Goal: Task Accomplishment & Management: Complete application form

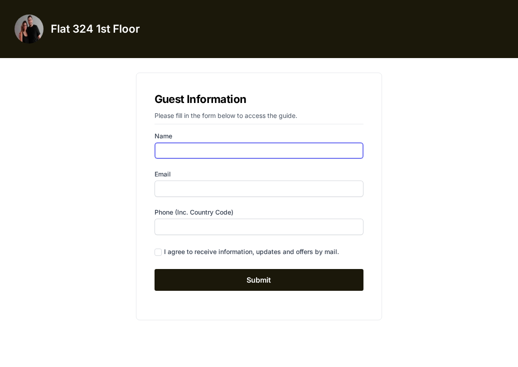
click at [189, 145] on input "Name" at bounding box center [259, 150] width 209 height 16
type input "Miq"
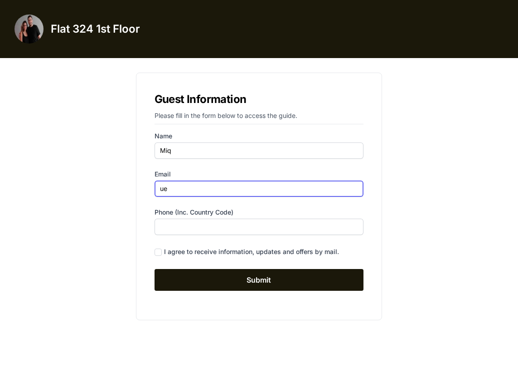
type input "u"
type input "[EMAIL_ADDRESS][DOMAIN_NAME]"
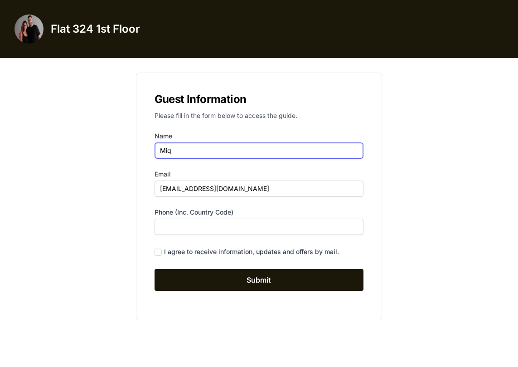
click at [204, 152] on input "Miq" at bounding box center [259, 150] width 209 height 16
drag, startPoint x: 204, startPoint y: 154, endPoint x: 127, endPoint y: 145, distance: 78.0
click at [127, 145] on div "Guest Information Please fill in the form below to access the guide. Name Miq E…" at bounding box center [259, 196] width 406 height 262
type input "[PERSON_NAME]"
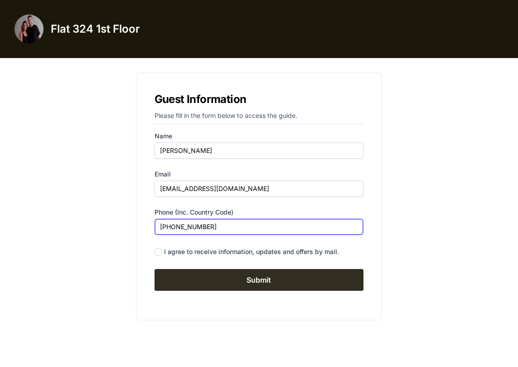
type input "[PHONE_NUMBER]"
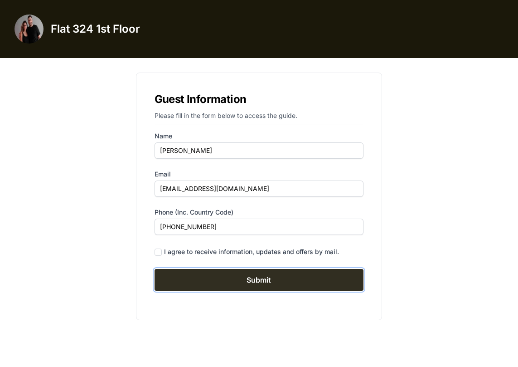
click at [252, 275] on input "Submit" at bounding box center [259, 280] width 209 height 22
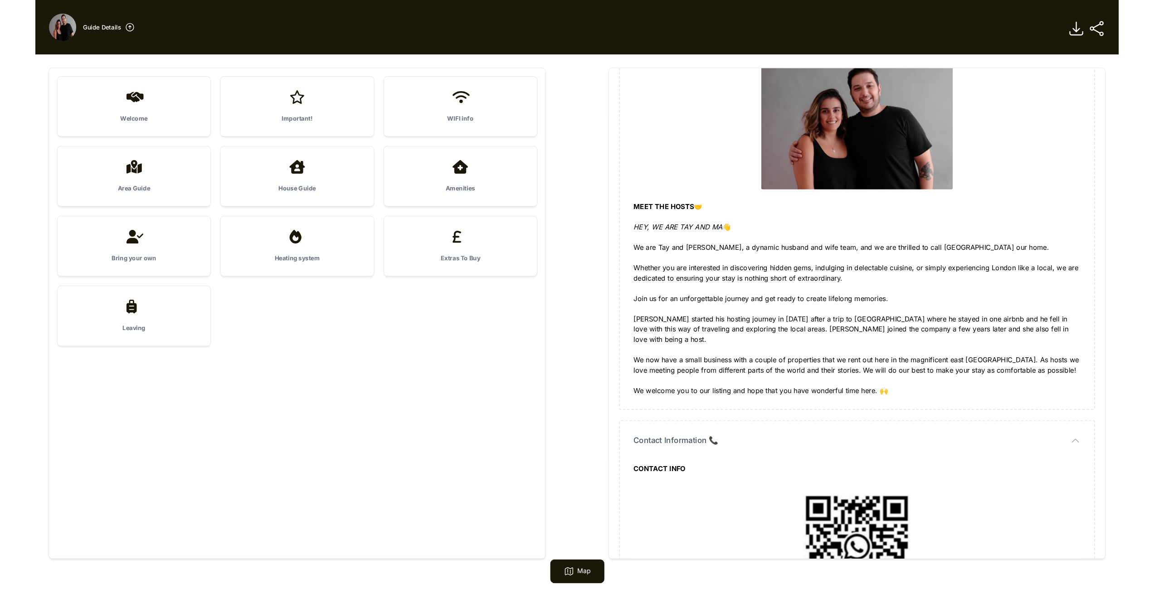
scroll to position [340, 0]
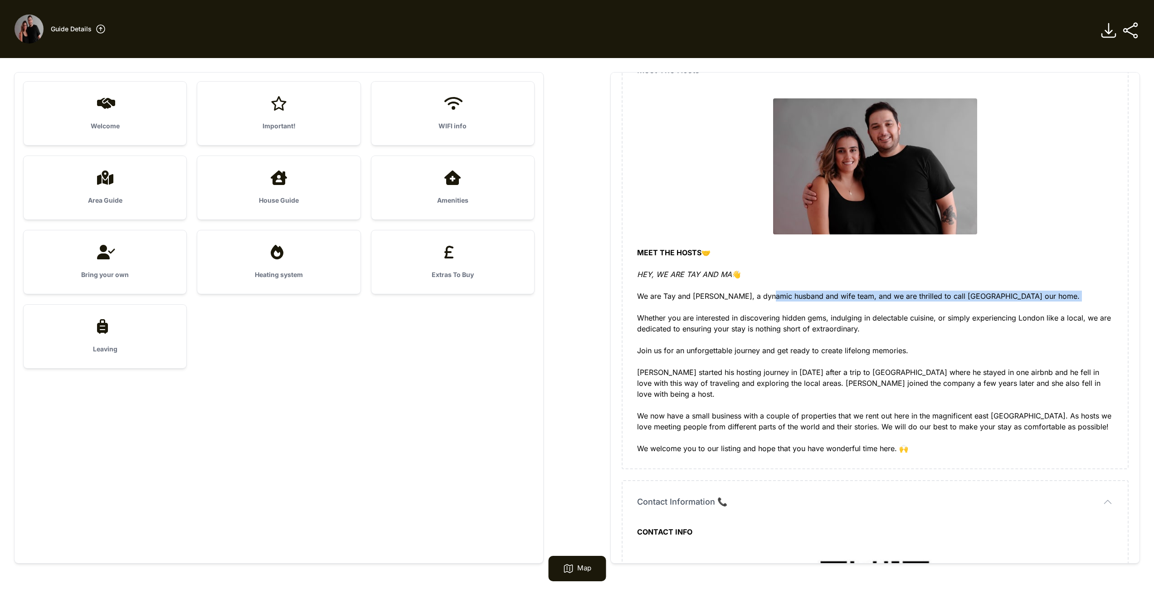
drag, startPoint x: 769, startPoint y: 299, endPoint x: 853, endPoint y: 302, distance: 83.9
click at [518, 302] on div "MEET THE HOSTS 🤝 HEY, WE ARE TAY AND MA 👋 We are Tay and Ma, a dynamic husband …" at bounding box center [875, 350] width 476 height 207
click at [518, 301] on div "MEET THE HOSTS 🤝 HEY, WE ARE TAY AND MA 👋 We are Tay and Ma, a dynamic husband …" at bounding box center [875, 350] width 476 height 207
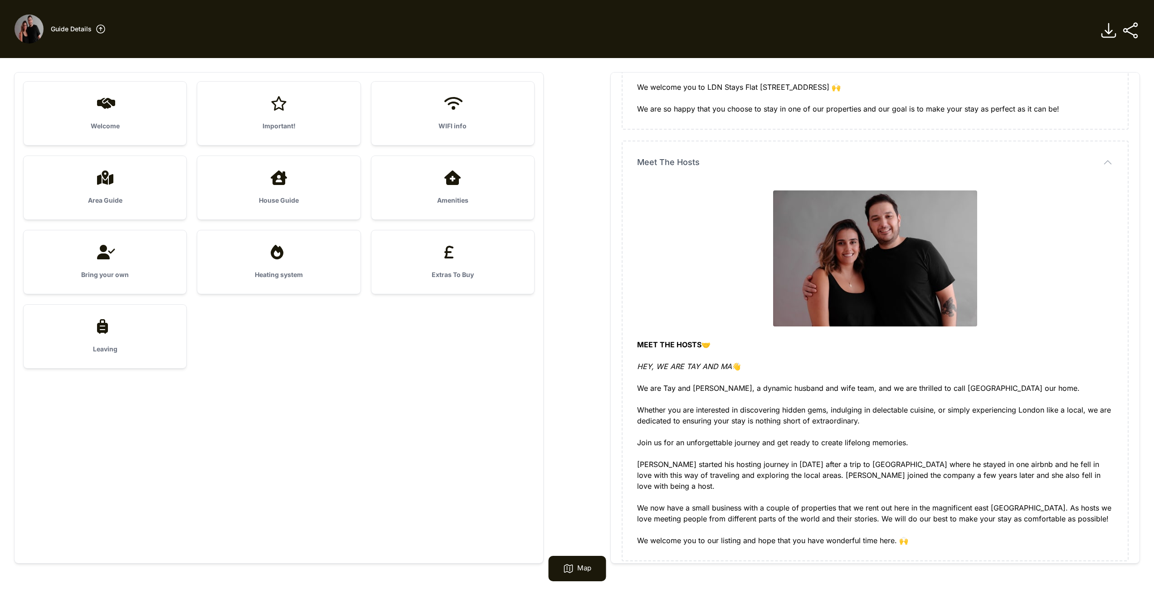
scroll to position [352, 0]
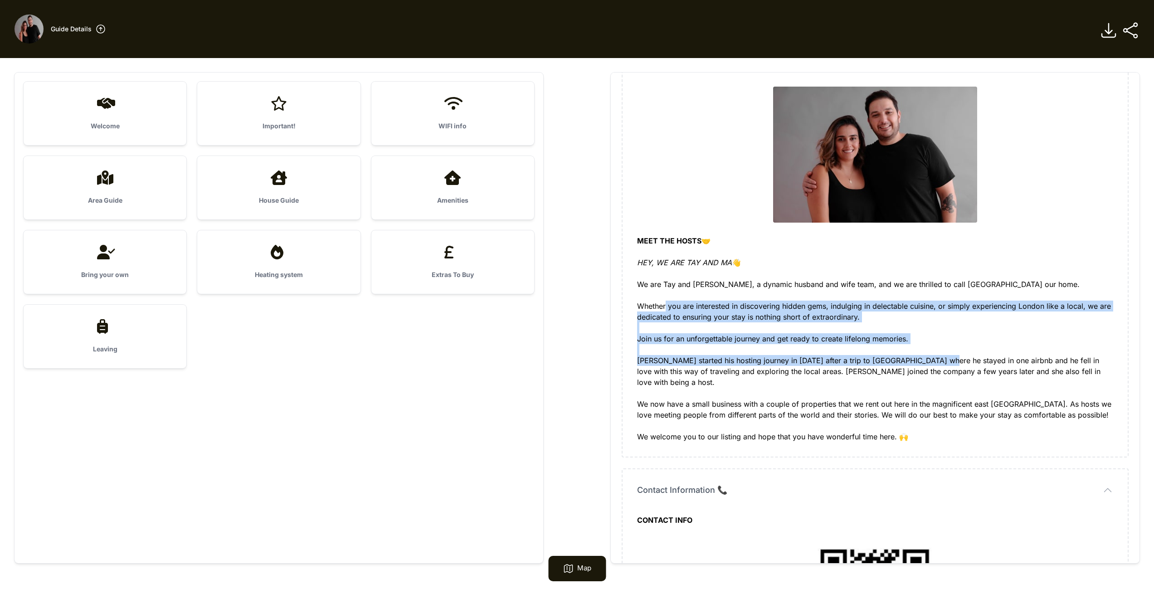
drag, startPoint x: 671, startPoint y: 303, endPoint x: 930, endPoint y: 361, distance: 265.8
click at [518, 360] on div "MEET THE HOSTS 🤝 HEY, WE ARE TAY AND MA 👋 We are Tay and Ma, a dynamic husband …" at bounding box center [875, 338] width 476 height 207
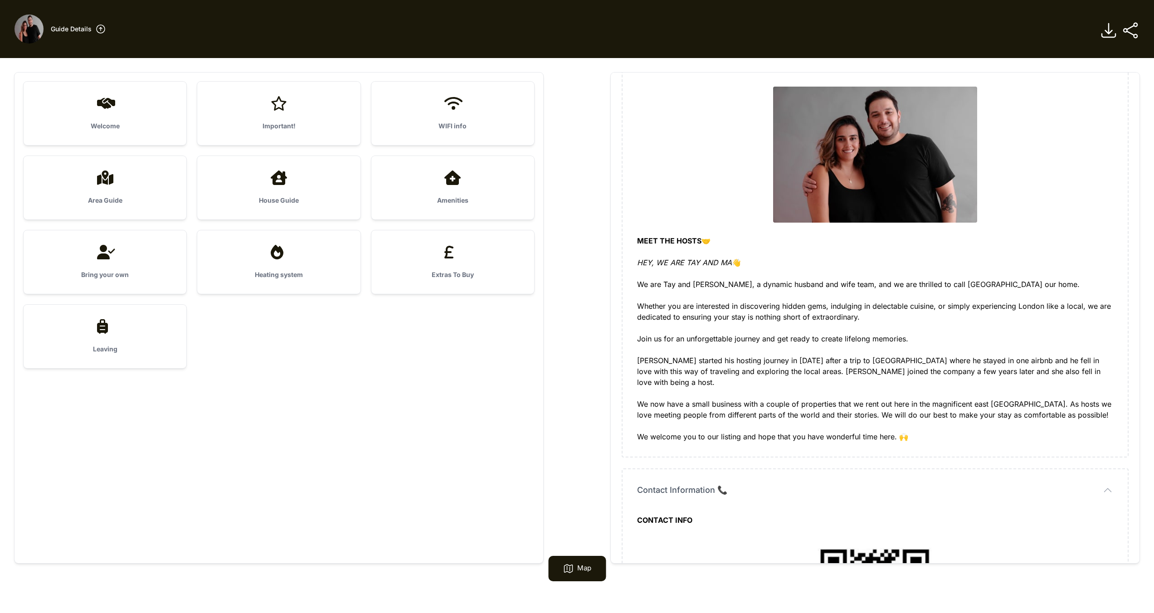
click at [518, 362] on div "MEET THE HOSTS 🤝 HEY, WE ARE TAY AND MA 👋 We are Tay and Ma, a dynamic husband …" at bounding box center [875, 338] width 476 height 207
drag, startPoint x: 768, startPoint y: 363, endPoint x: 839, endPoint y: 363, distance: 71.6
click at [518, 363] on div "MEET THE HOSTS 🤝 HEY, WE ARE TAY AND MA 👋 We are Tay and Ma, a dynamic husband …" at bounding box center [875, 338] width 476 height 207
drag, startPoint x: 883, startPoint y: 364, endPoint x: 938, endPoint y: 364, distance: 54.8
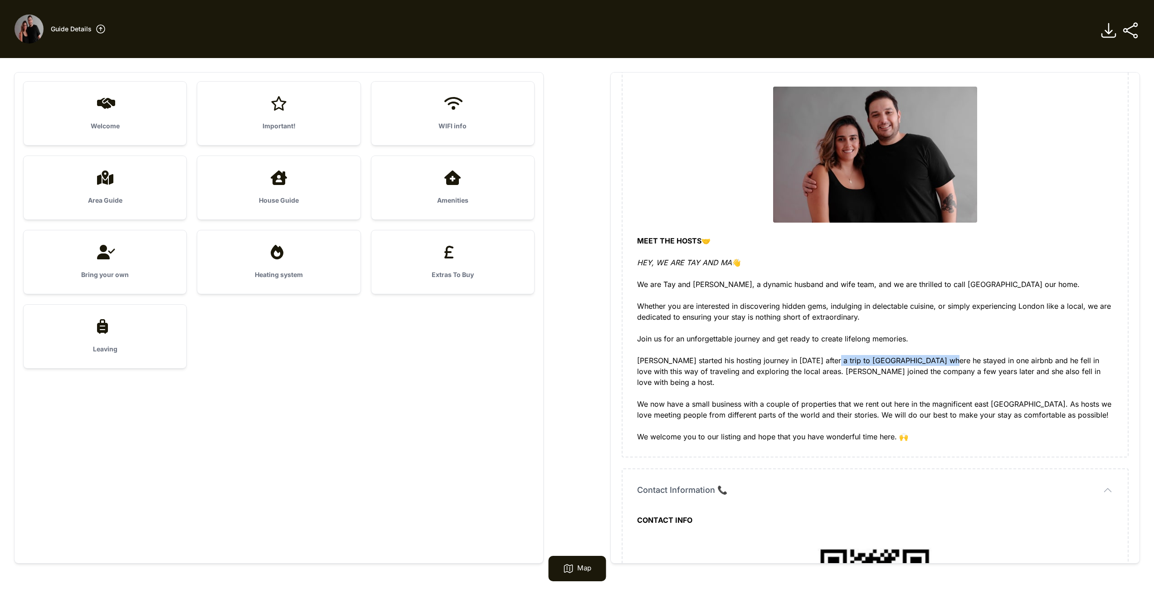
click at [518, 364] on div "MEET THE HOSTS 🤝 HEY, WE ARE TAY AND MA 👋 We are Tay and Ma, a dynamic husband …" at bounding box center [875, 338] width 476 height 207
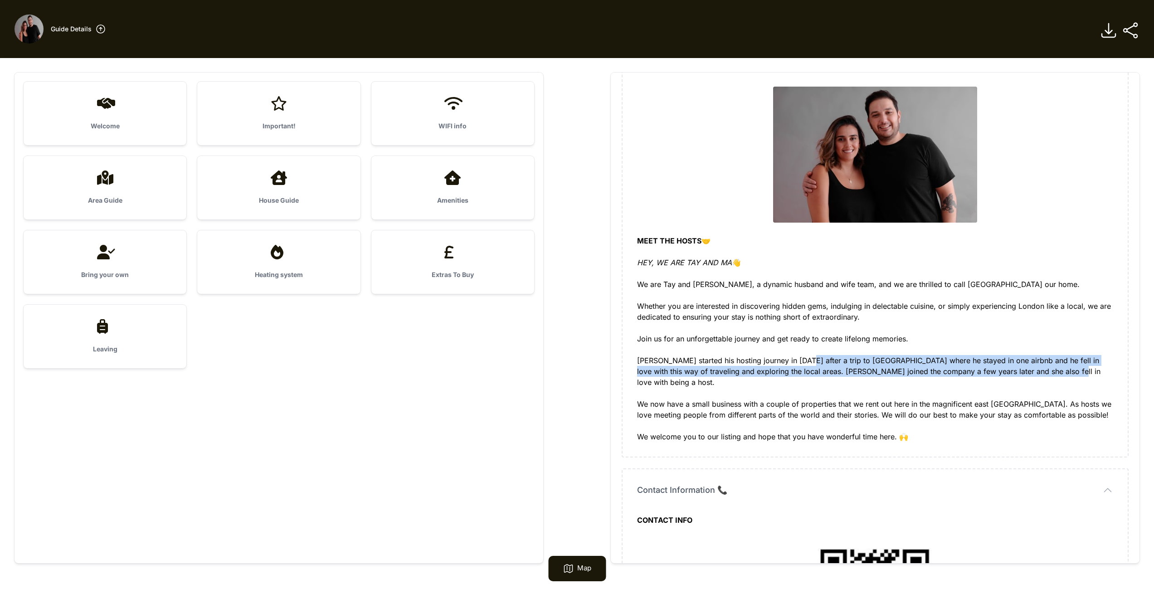
drag, startPoint x: 804, startPoint y: 363, endPoint x: 1019, endPoint y: 370, distance: 215.0
click at [518, 366] on div "MEET THE HOSTS 🤝 HEY, WE ARE TAY AND MA 👋 We are Tay and Ma, a dynamic husband …" at bounding box center [875, 338] width 476 height 207
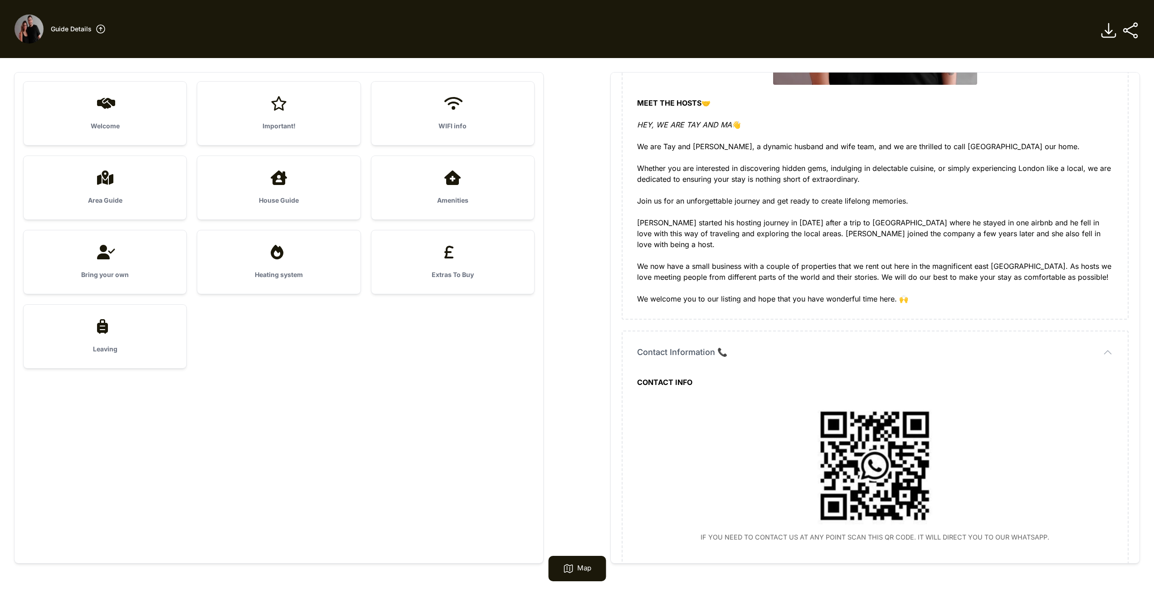
scroll to position [560, 0]
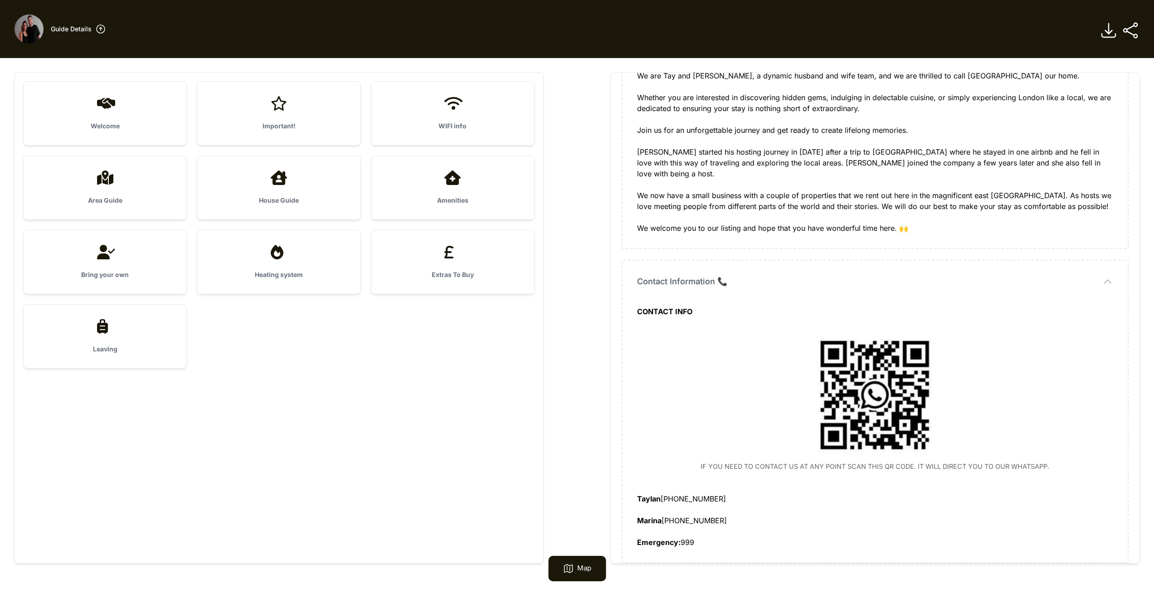
click at [146, 111] on div "Welcome" at bounding box center [105, 113] width 163 height 63
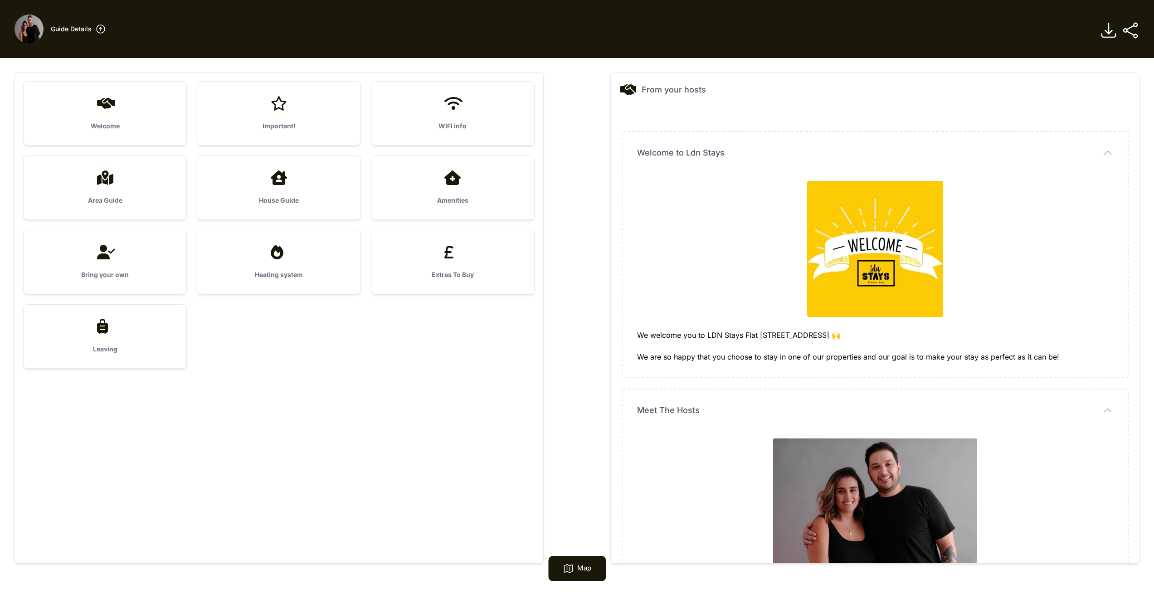
click at [263, 109] on div at bounding box center [279, 103] width 134 height 15
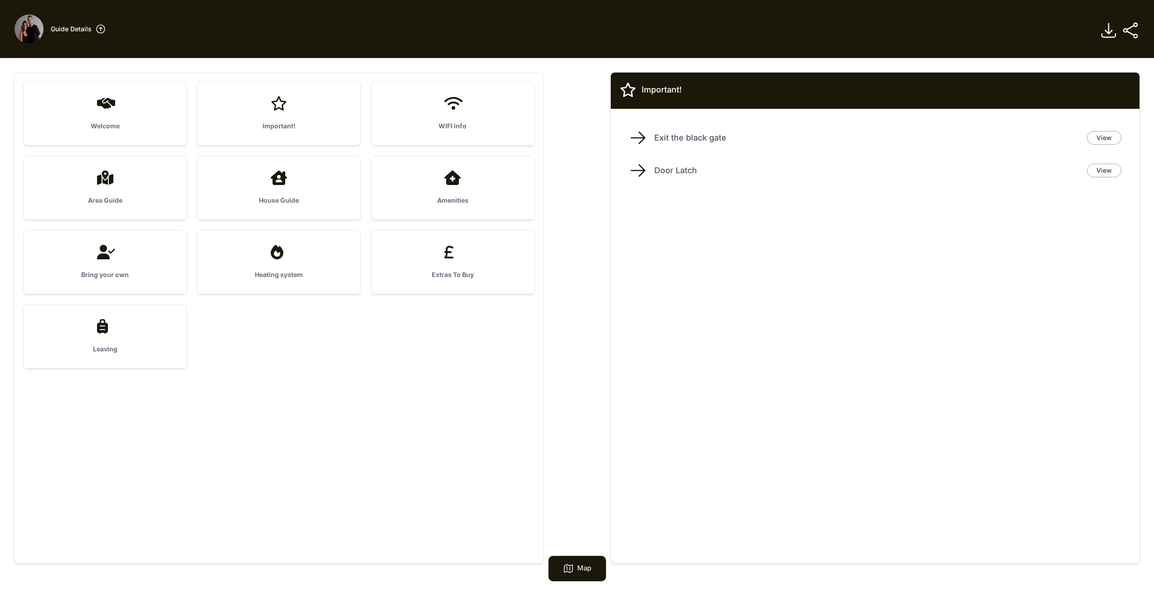
click at [518, 136] on icon at bounding box center [638, 138] width 18 height 18
drag, startPoint x: 667, startPoint y: 172, endPoint x: 726, endPoint y: 172, distance: 58.9
click at [518, 172] on p "Door Latch" at bounding box center [866, 170] width 425 height 13
click at [417, 98] on div at bounding box center [453, 103] width 134 height 15
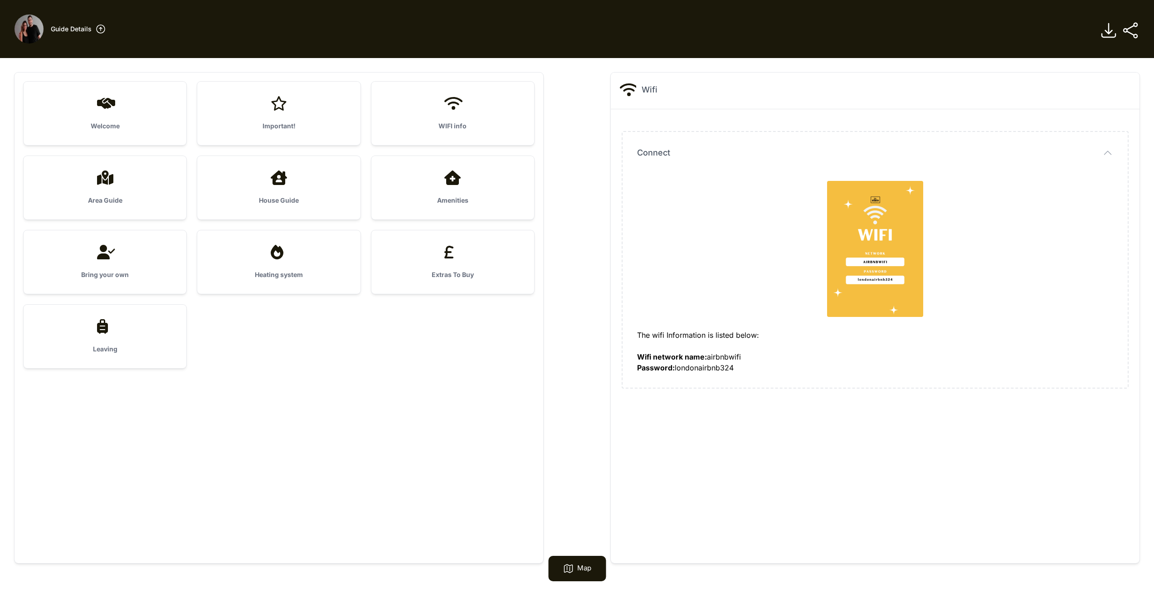
click at [452, 179] on icon at bounding box center [452, 177] width 22 height 15
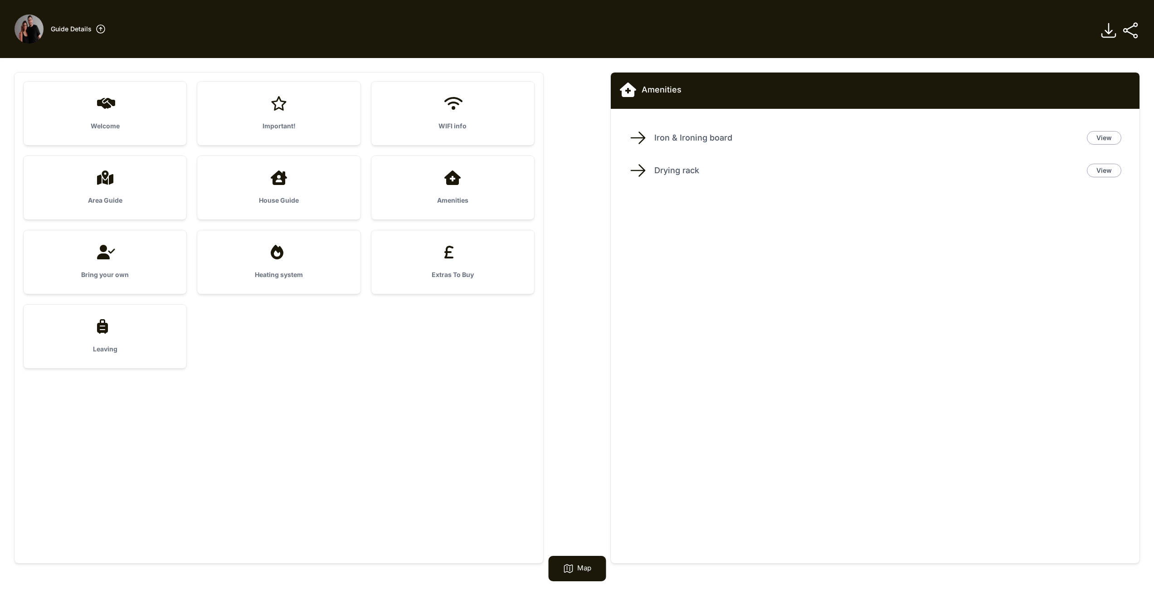
click at [329, 182] on div at bounding box center [279, 177] width 134 height 15
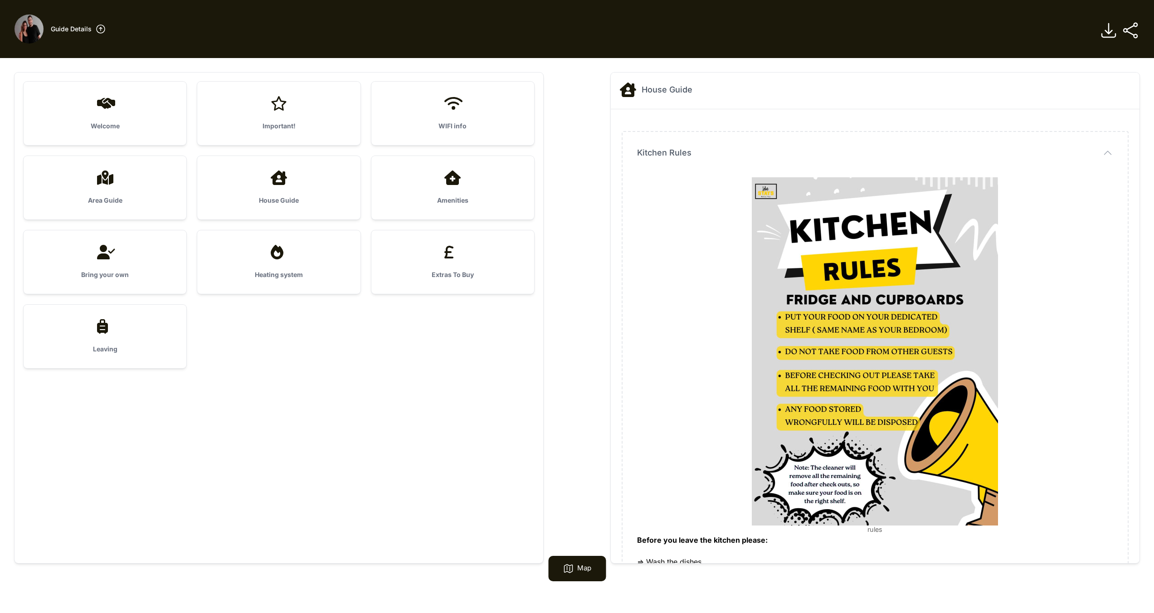
scroll to position [102, 0]
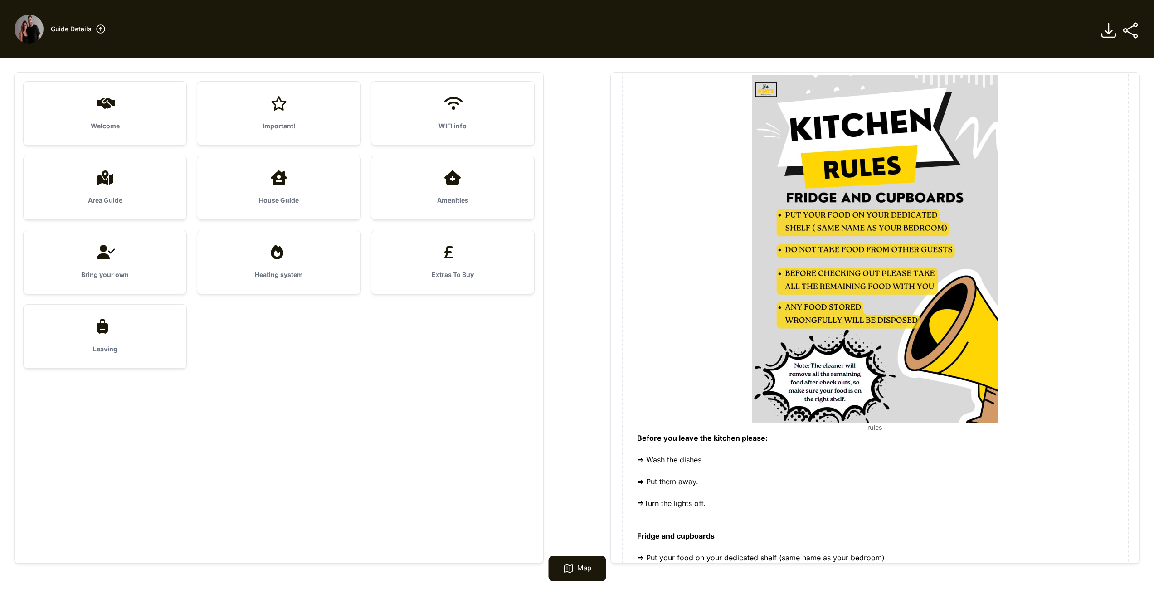
click at [283, 184] on icon at bounding box center [279, 177] width 16 height 15
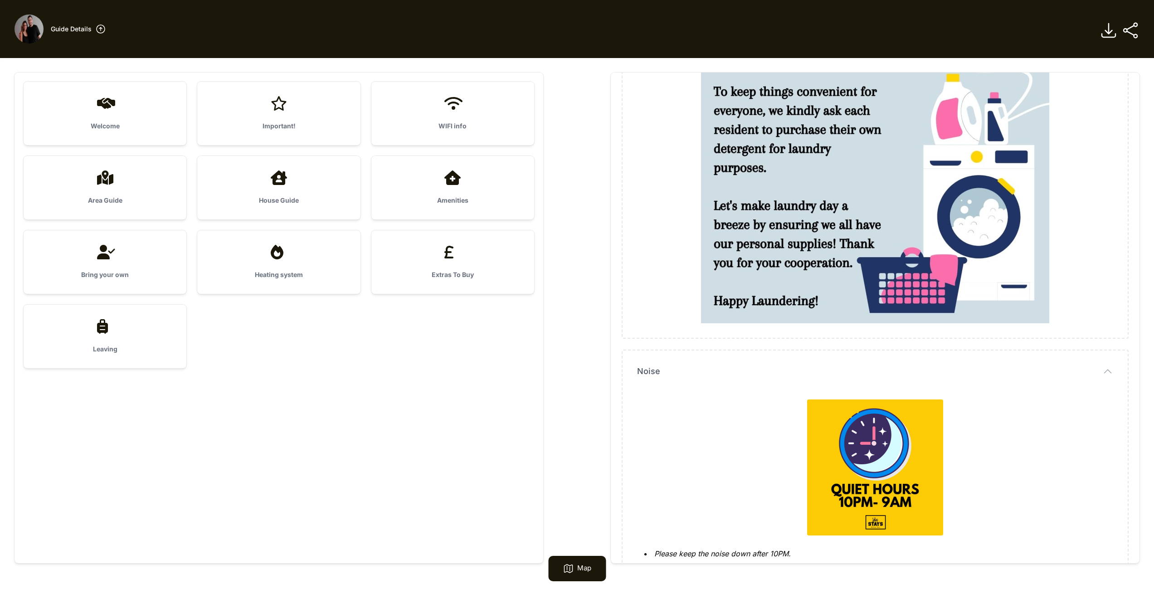
scroll to position [1173, 0]
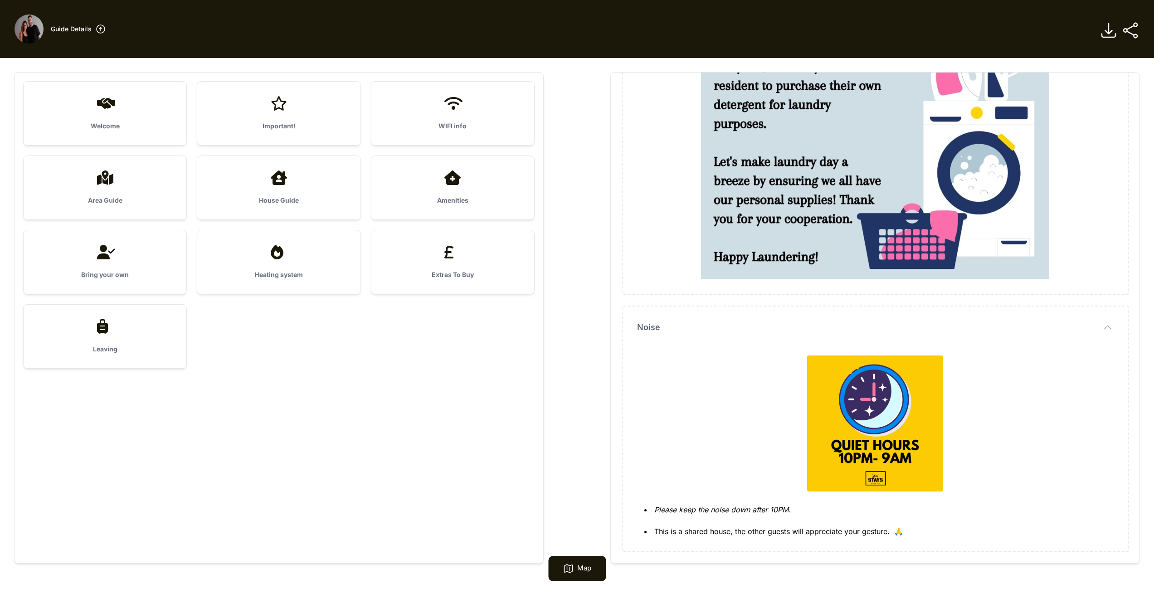
click at [131, 184] on div at bounding box center [105, 177] width 134 height 15
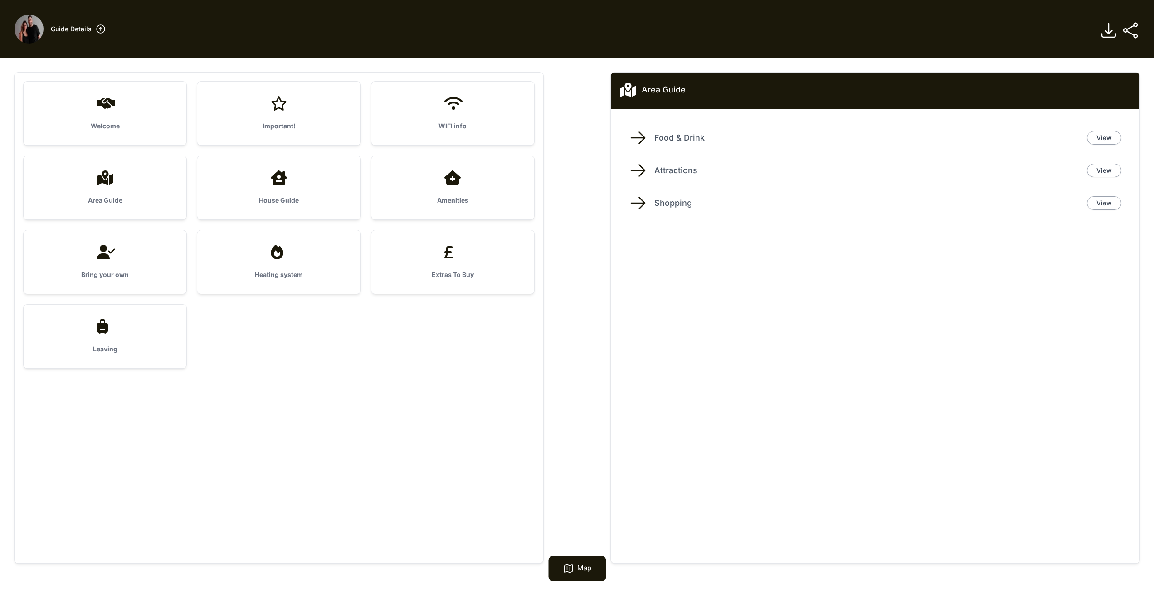
click at [130, 255] on div at bounding box center [105, 252] width 134 height 15
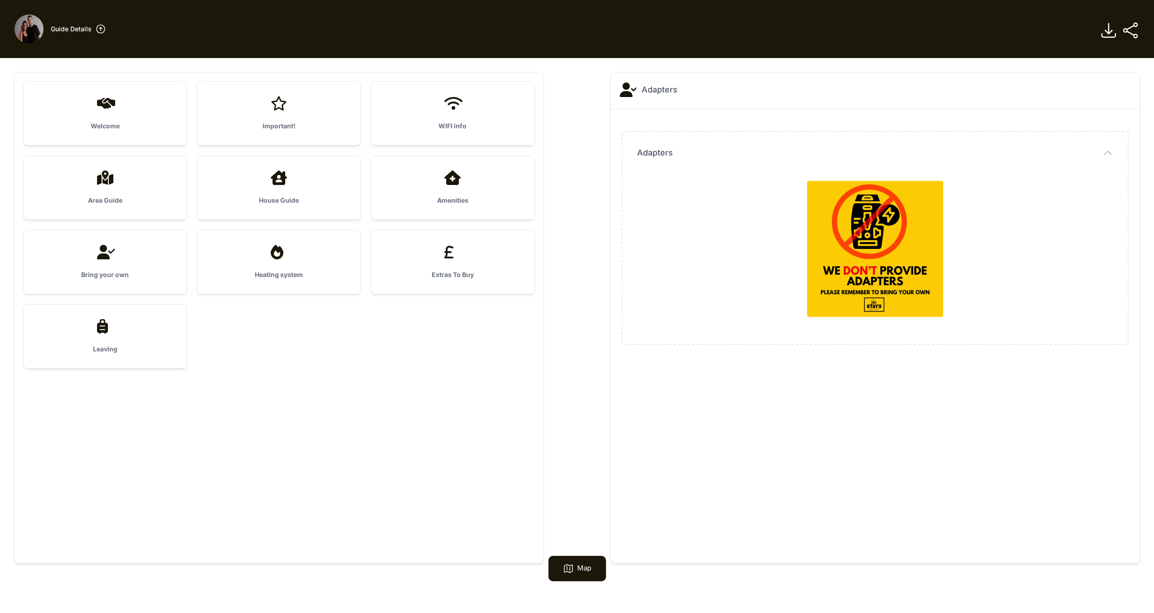
click at [326, 254] on div at bounding box center [279, 252] width 134 height 15
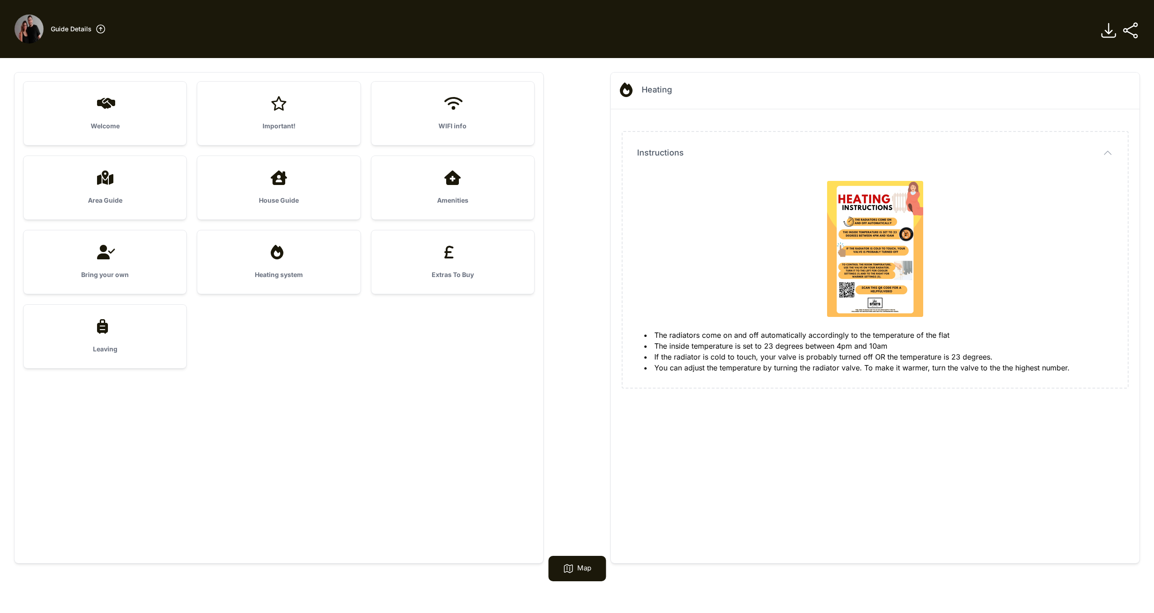
click at [464, 254] on div at bounding box center [453, 252] width 134 height 15
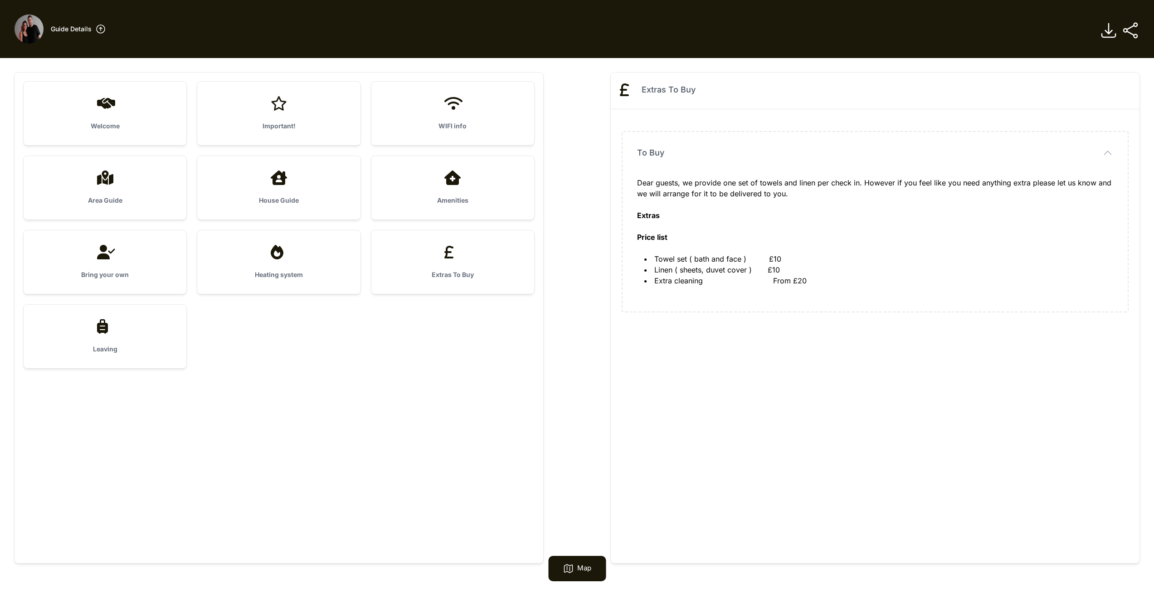
click at [112, 334] on div "Leaving" at bounding box center [105, 336] width 163 height 63
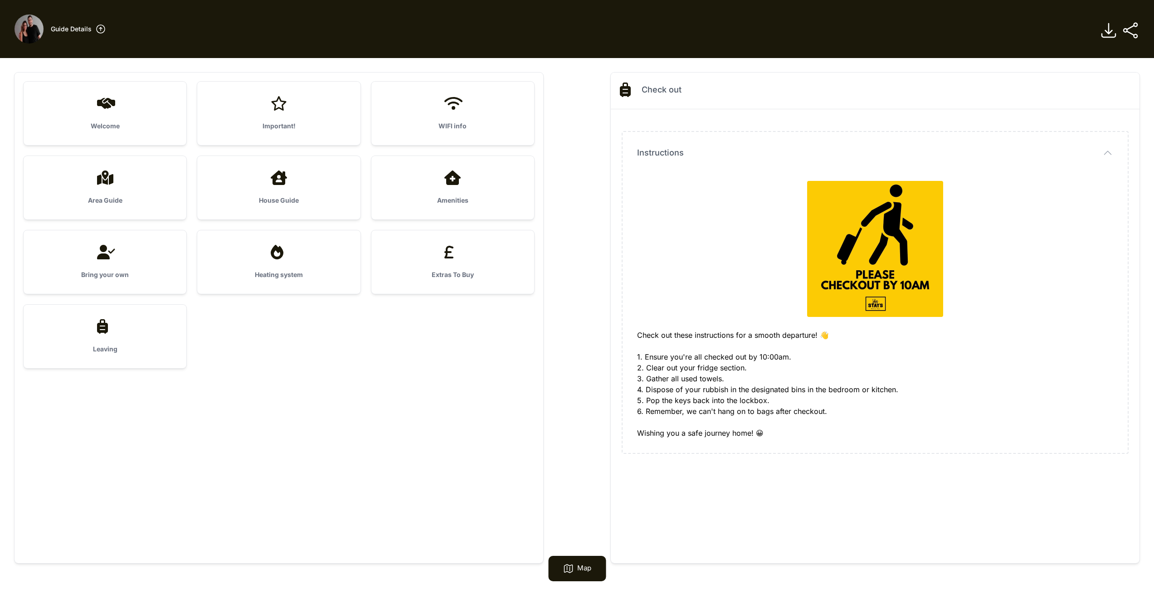
click at [291, 121] on div "Important!" at bounding box center [278, 113] width 163 height 63
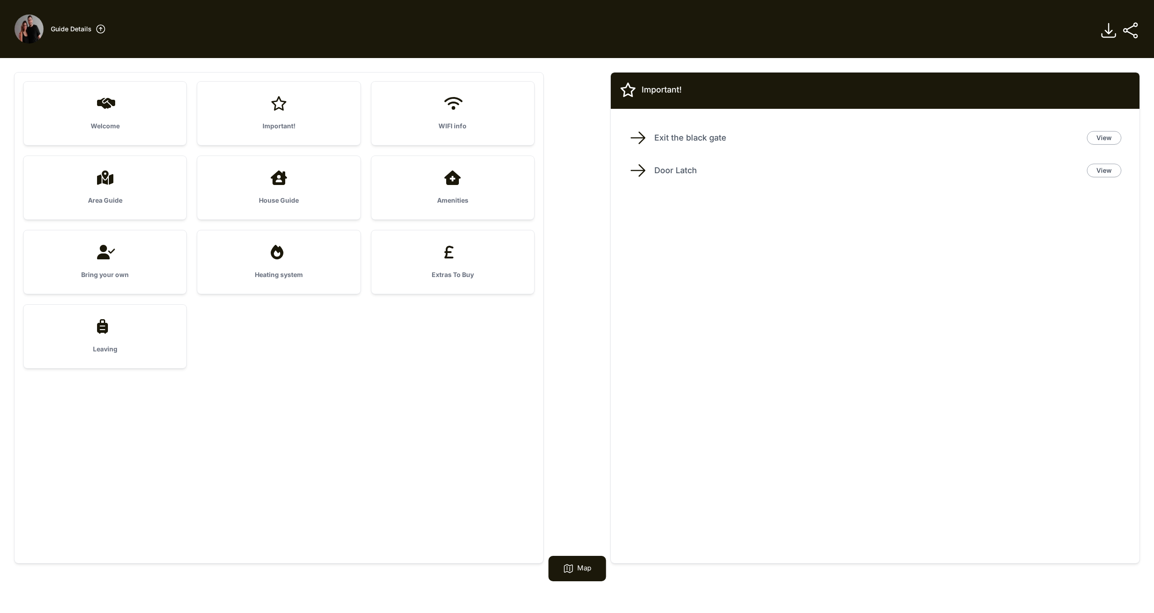
click at [518, 164] on div "Exit the black gate View Door Latch View" at bounding box center [875, 149] width 528 height 80
click at [518, 172] on link "View" at bounding box center [1103, 171] width 34 height 14
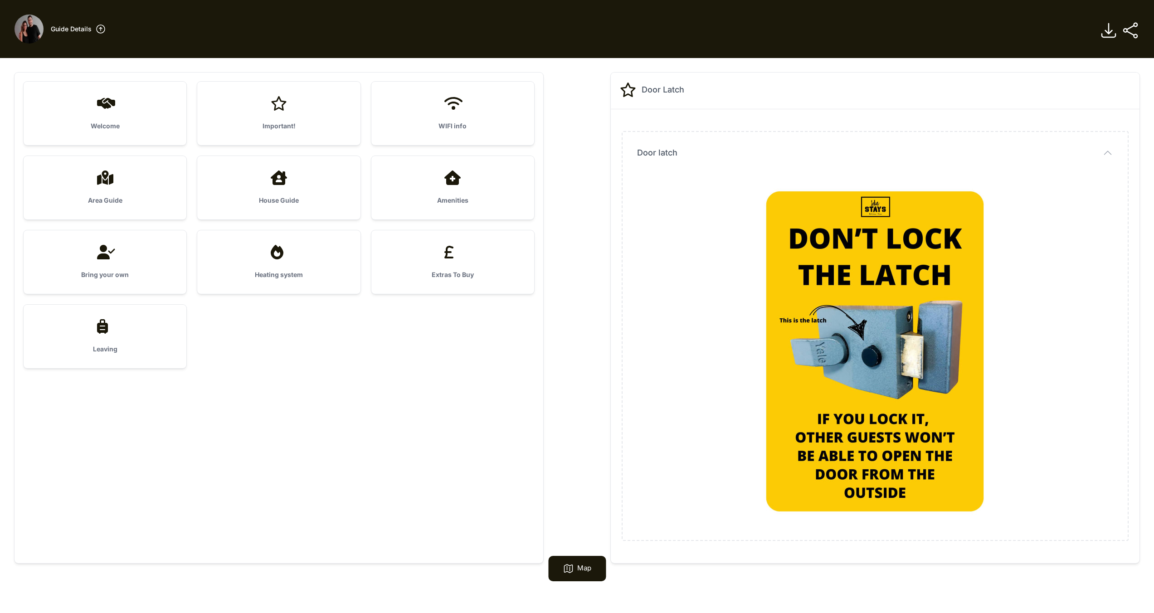
scroll to position [15, 0]
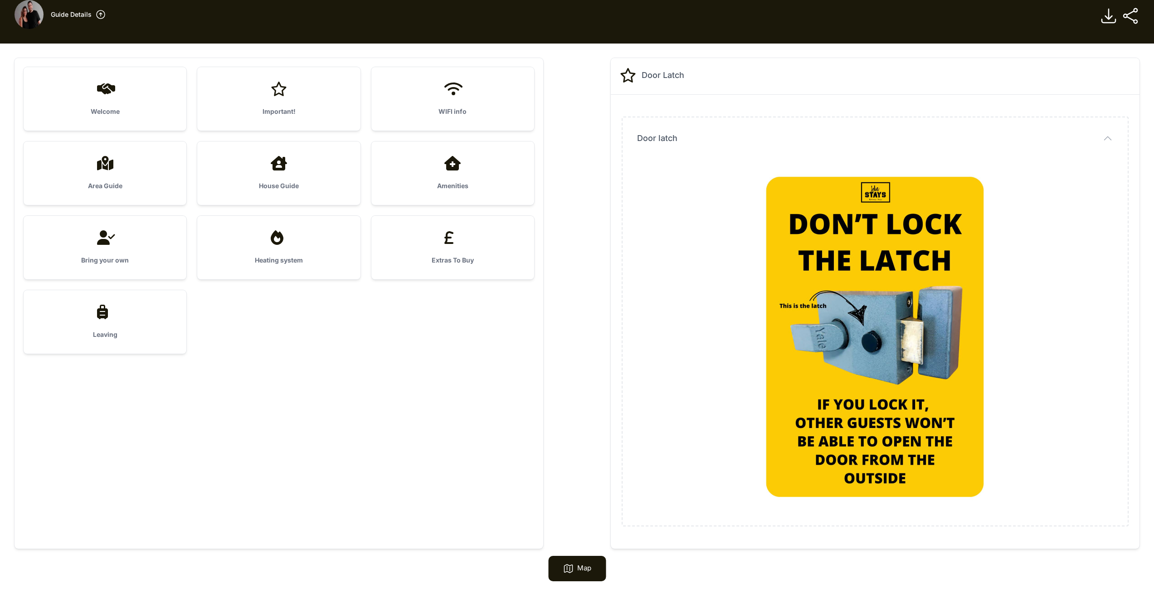
click at [263, 97] on div "Important!" at bounding box center [278, 98] width 163 height 63
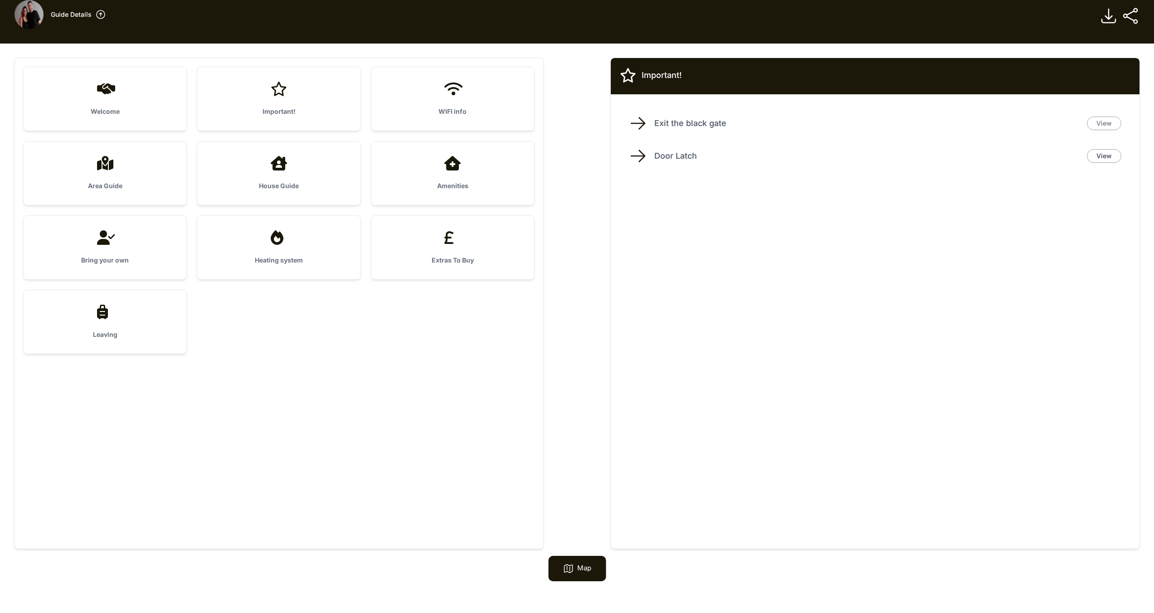
drag, startPoint x: 1125, startPoint y: 121, endPoint x: 1109, endPoint y: 123, distance: 17.0
click at [518, 121] on li "Exit the black gate View" at bounding box center [874, 123] width 507 height 33
click at [518, 123] on link "View" at bounding box center [1103, 123] width 34 height 14
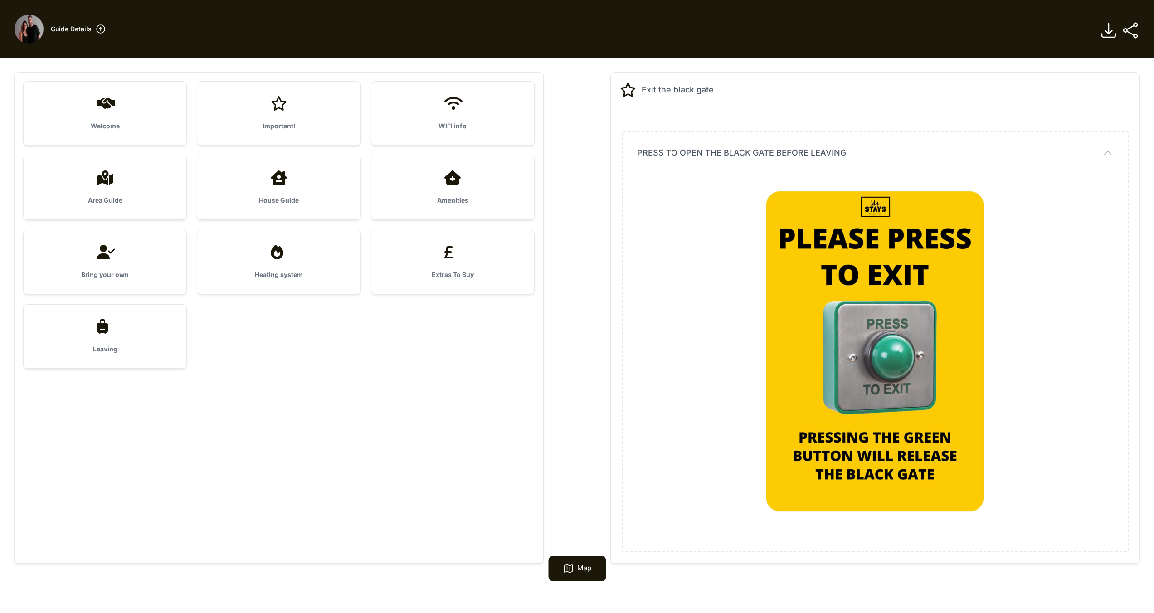
scroll to position [58, 0]
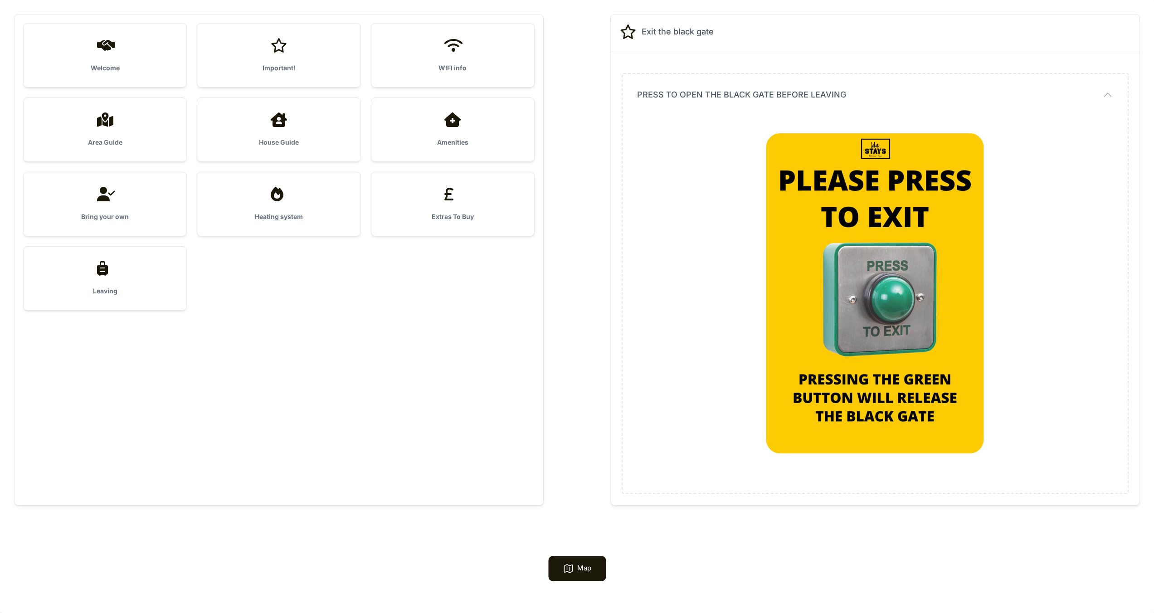
click at [112, 50] on icon at bounding box center [105, 45] width 22 height 15
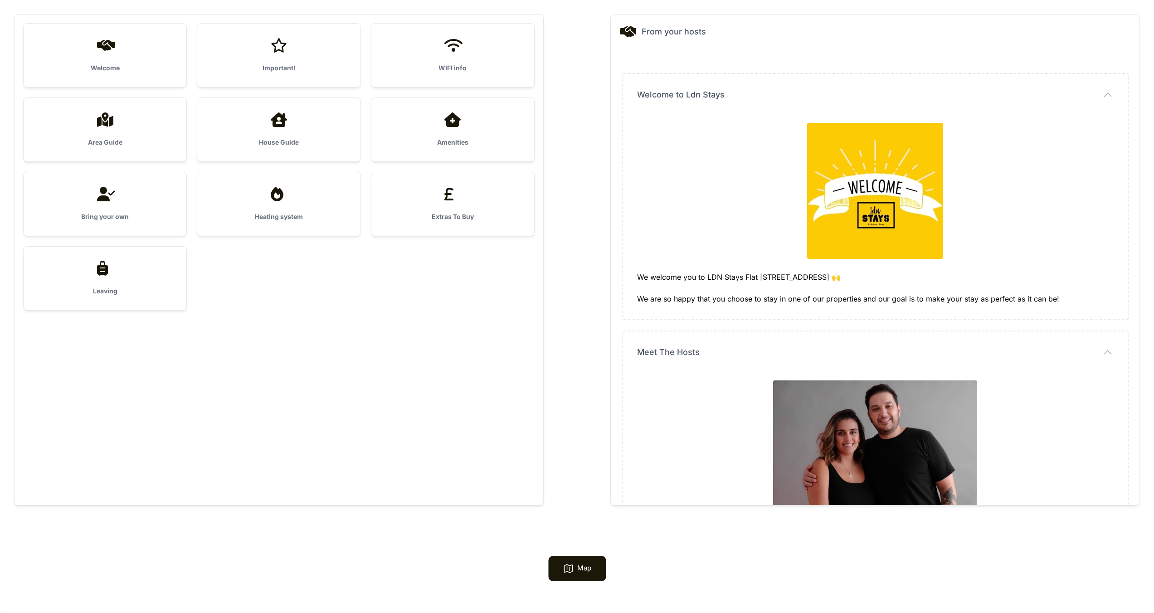
click at [298, 63] on div "Important!" at bounding box center [278, 55] width 163 height 63
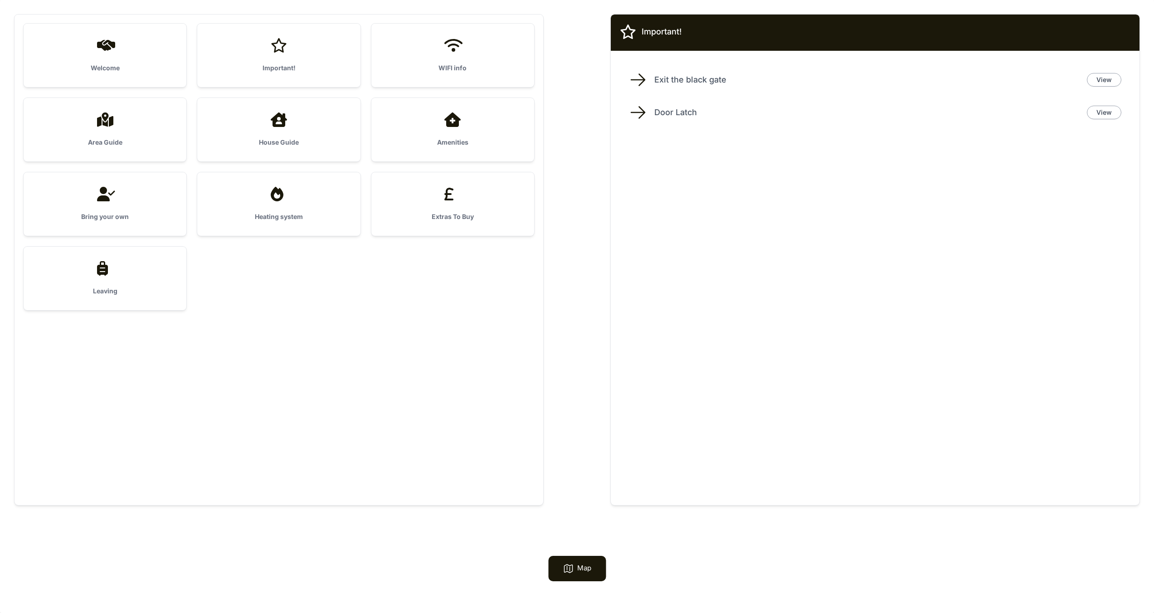
click at [472, 60] on div "WIFI info" at bounding box center [452, 55] width 163 height 63
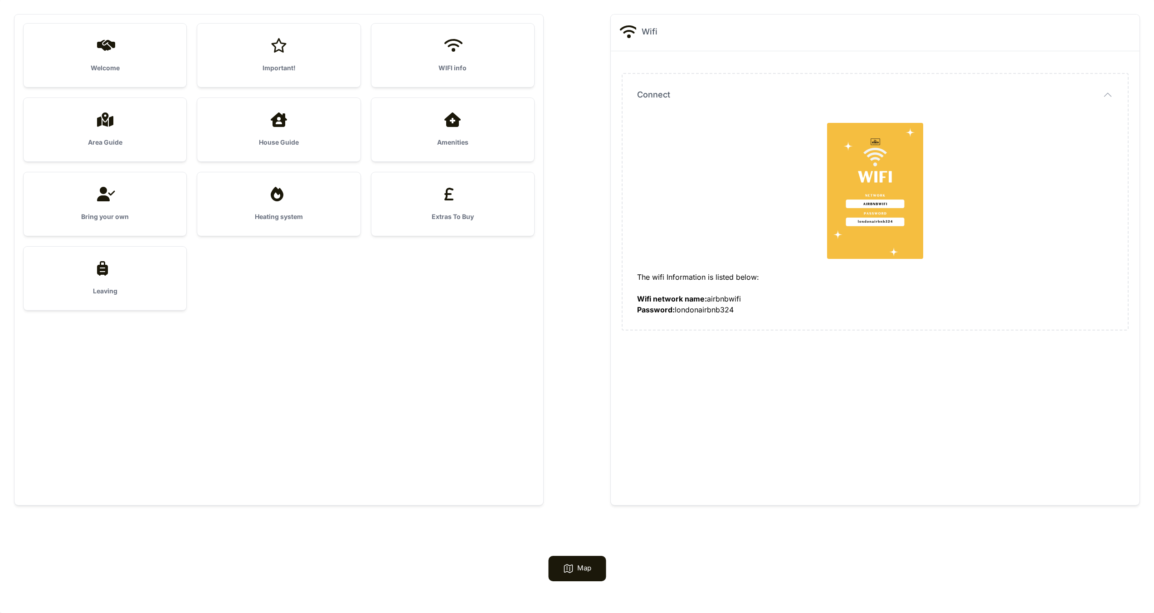
click at [114, 115] on icon at bounding box center [105, 119] width 22 height 15
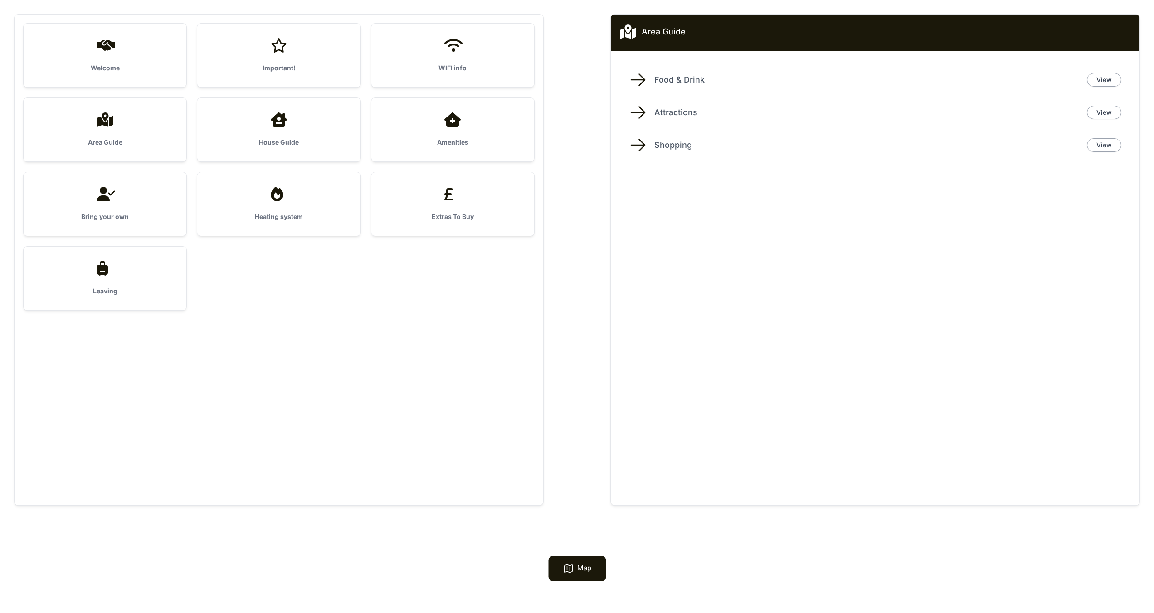
click at [272, 122] on icon at bounding box center [279, 119] width 22 height 15
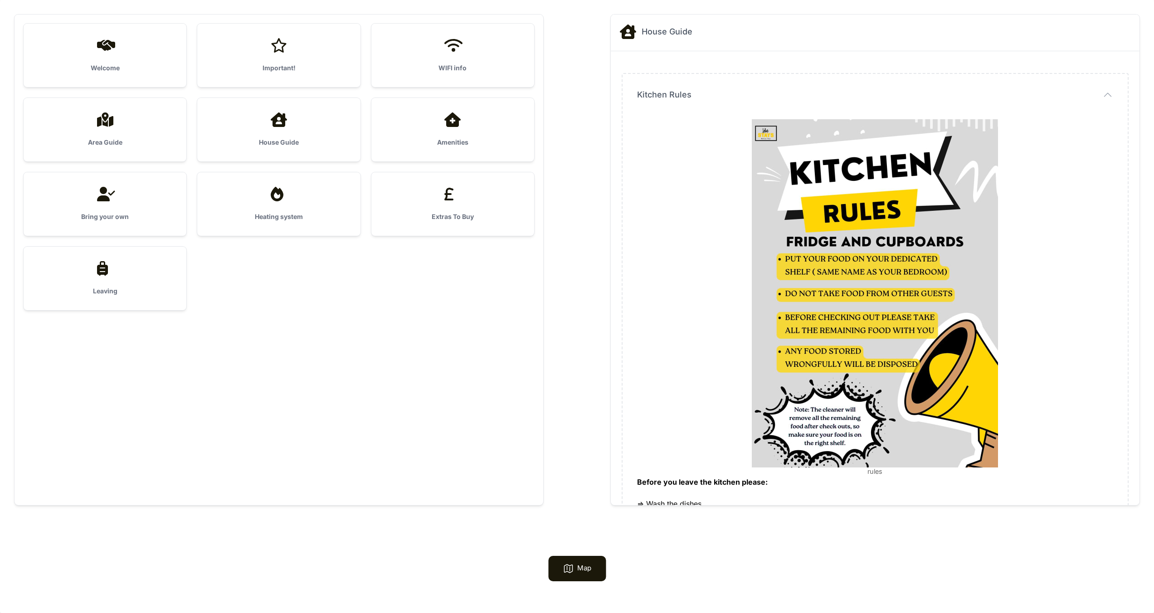
click at [297, 51] on div at bounding box center [279, 45] width 134 height 15
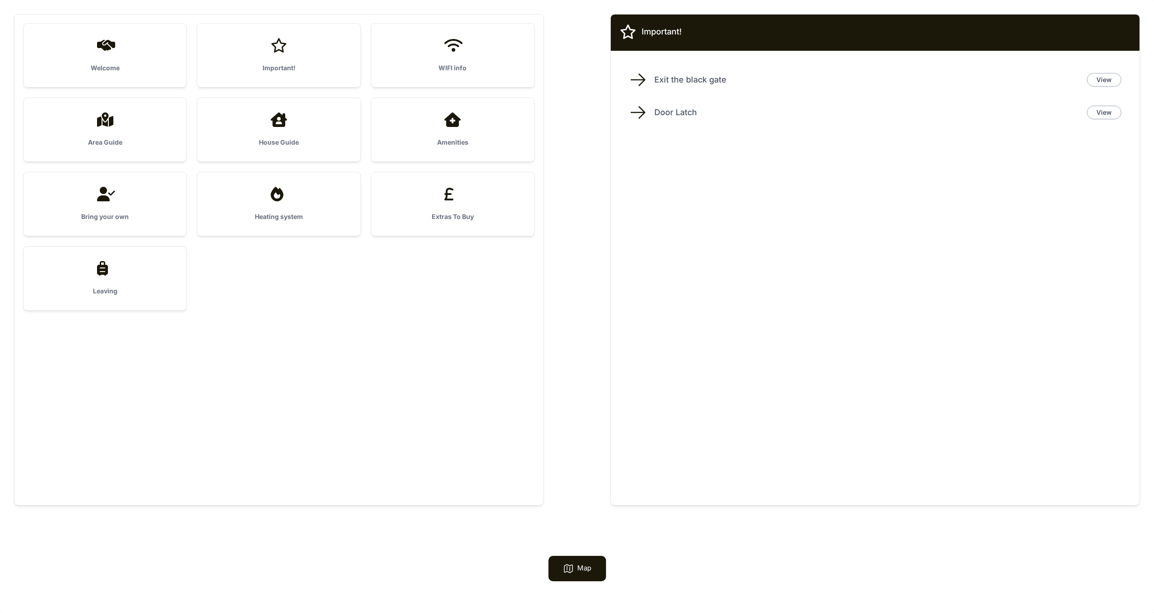
click at [422, 61] on div "WIFI info" at bounding box center [452, 55] width 163 height 63
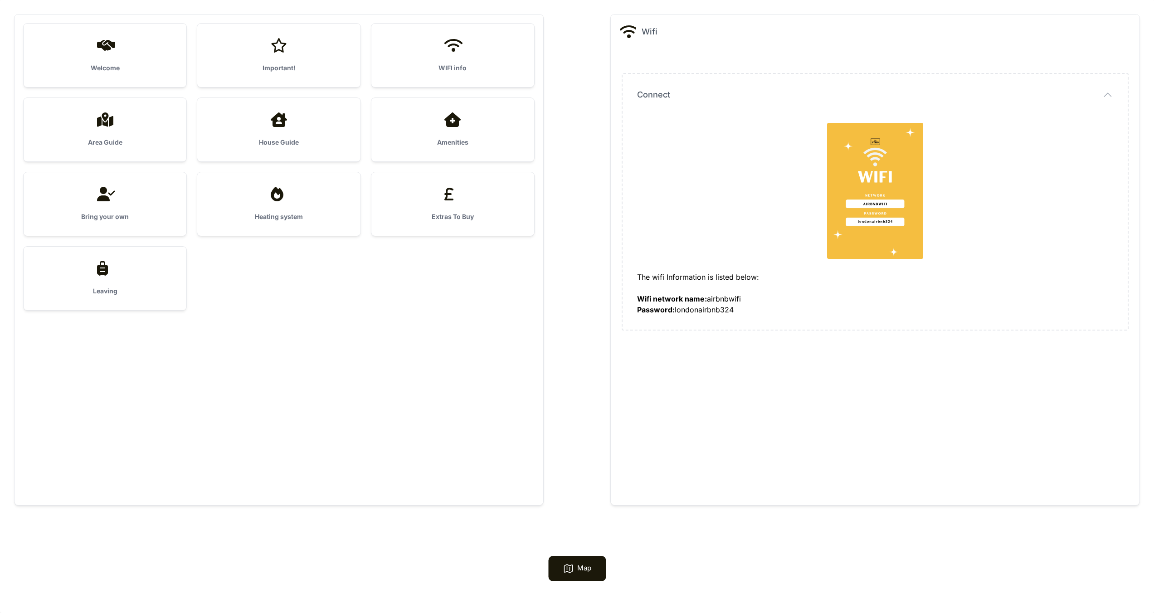
click at [292, 126] on div at bounding box center [279, 119] width 134 height 15
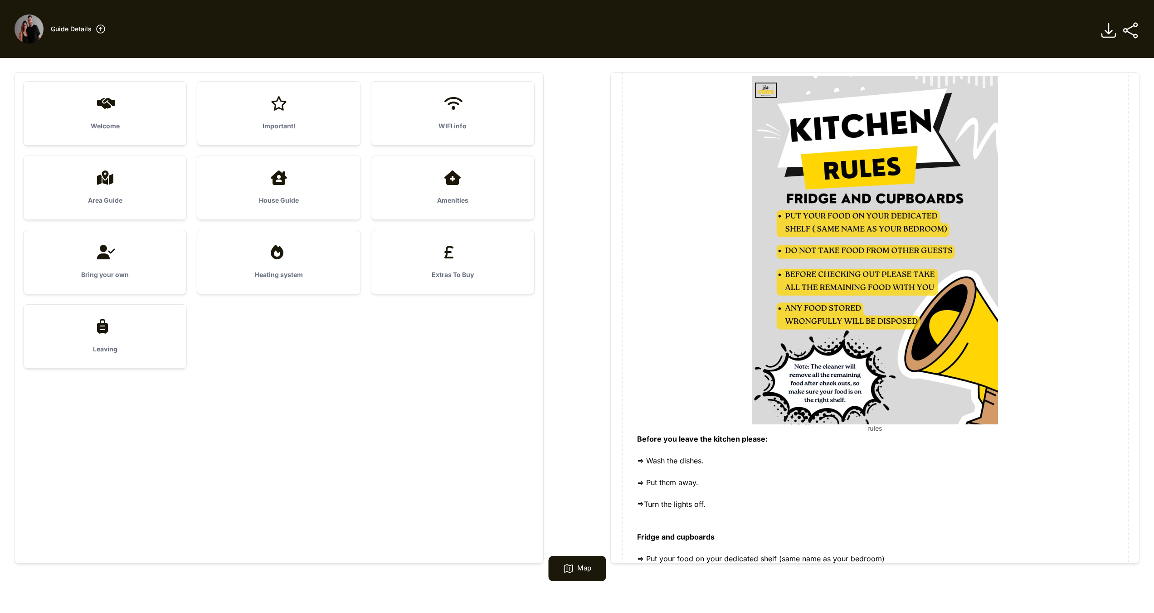
scroll to position [0, 0]
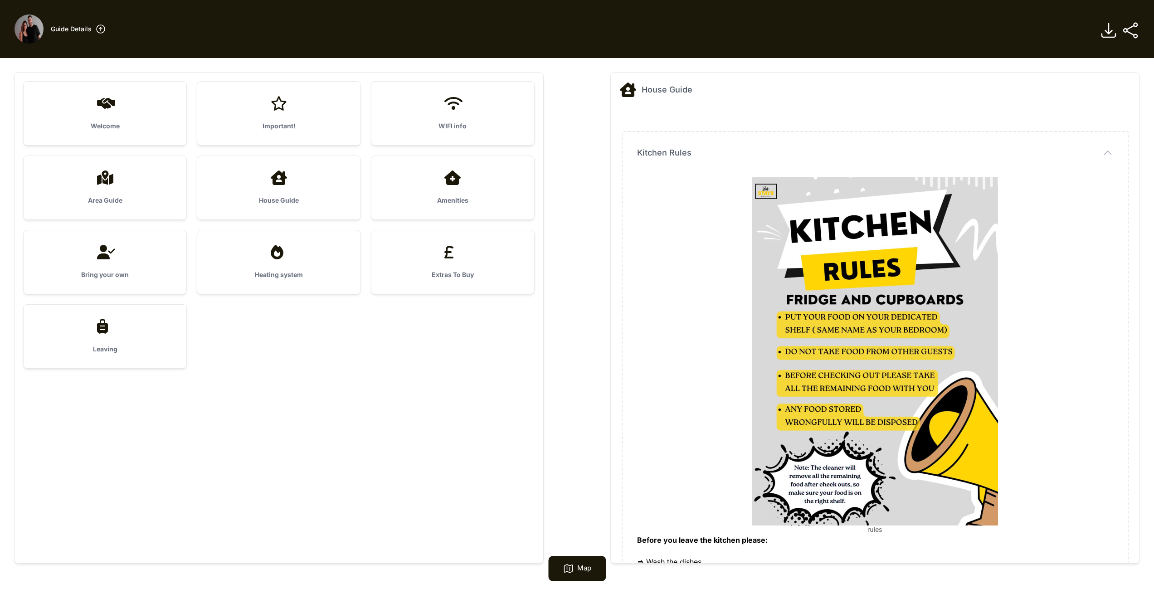
click at [115, 120] on div "Welcome" at bounding box center [105, 113] width 163 height 63
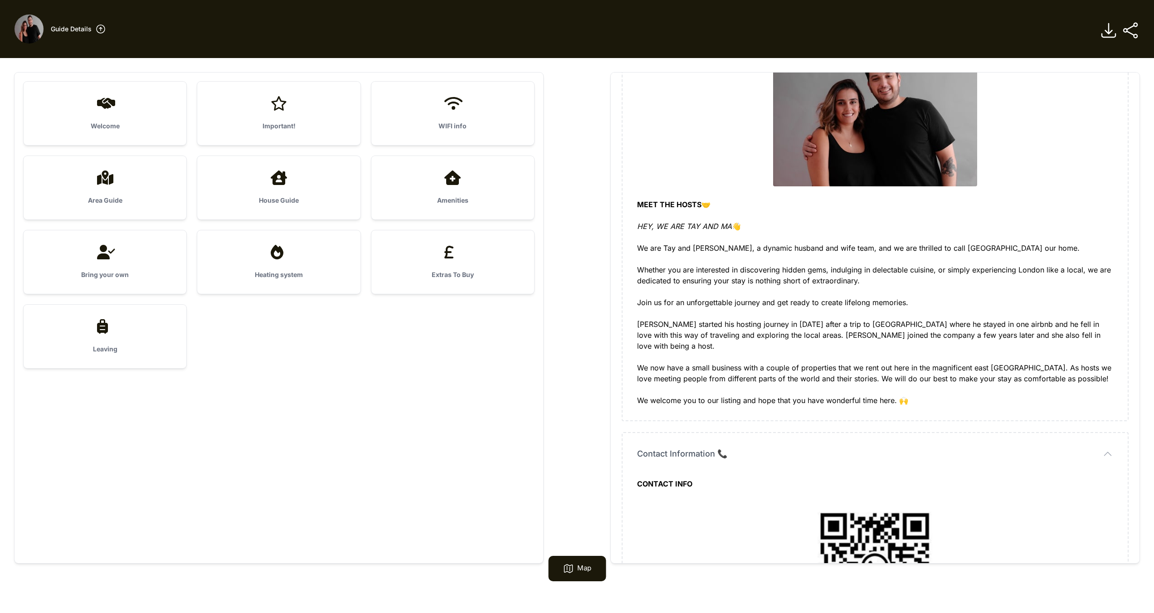
scroll to position [560, 0]
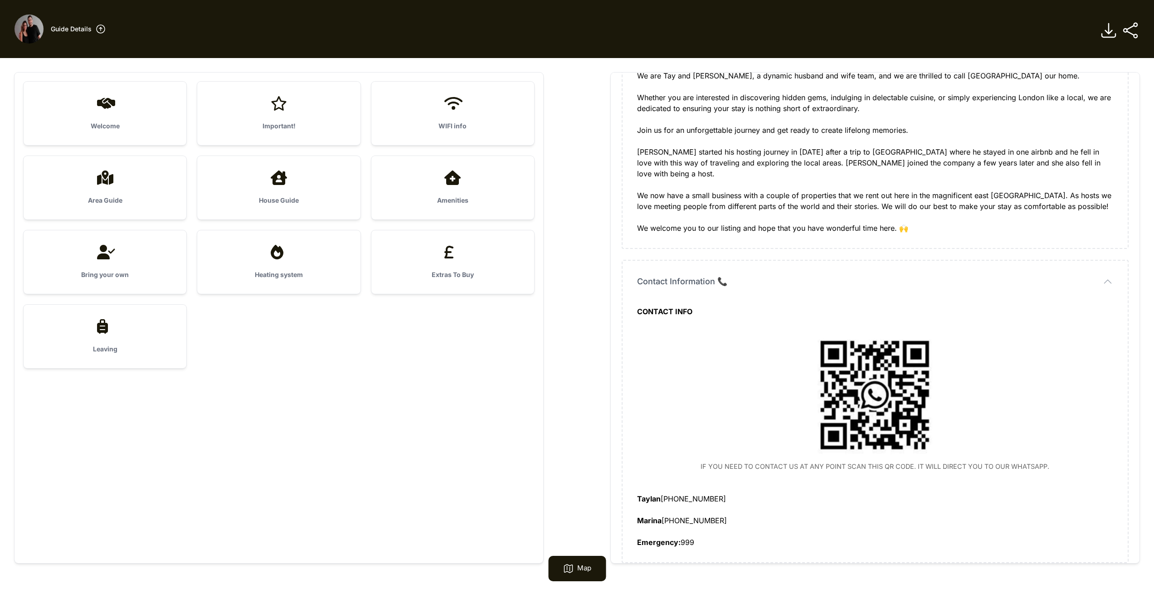
click at [100, 28] on icon at bounding box center [101, 29] width 8 height 8
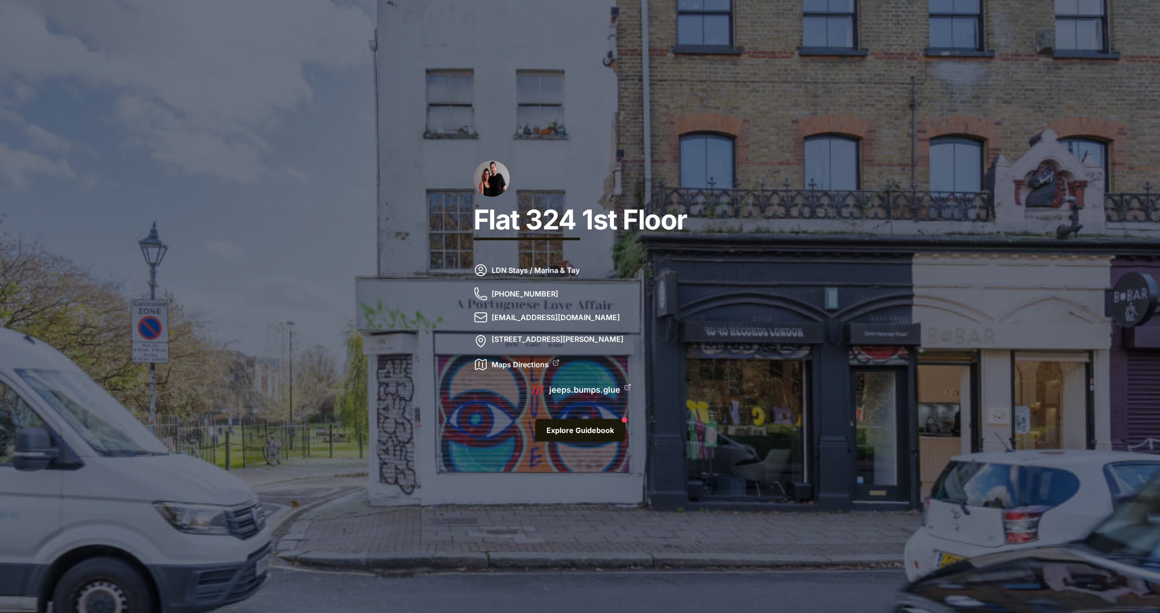
click at [260, 127] on div at bounding box center [580, 306] width 1160 height 613
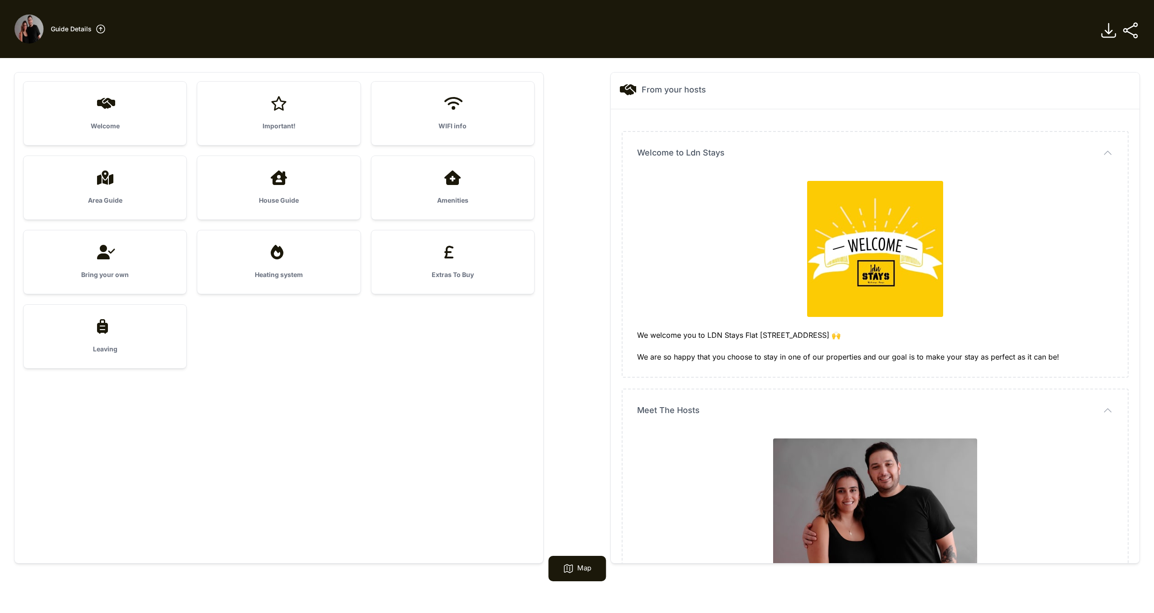
click at [518, 35] on icon at bounding box center [1108, 31] width 14 height 14
